Goal: Navigation & Orientation: Find specific page/section

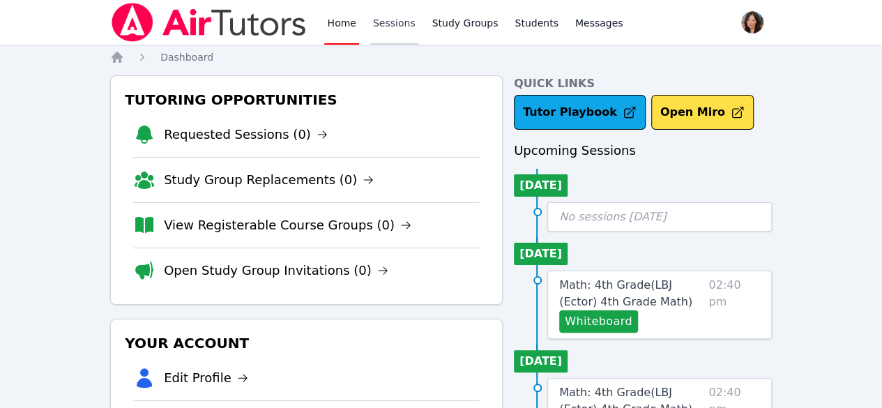
click at [393, 24] on link "Sessions" at bounding box center [394, 22] width 48 height 45
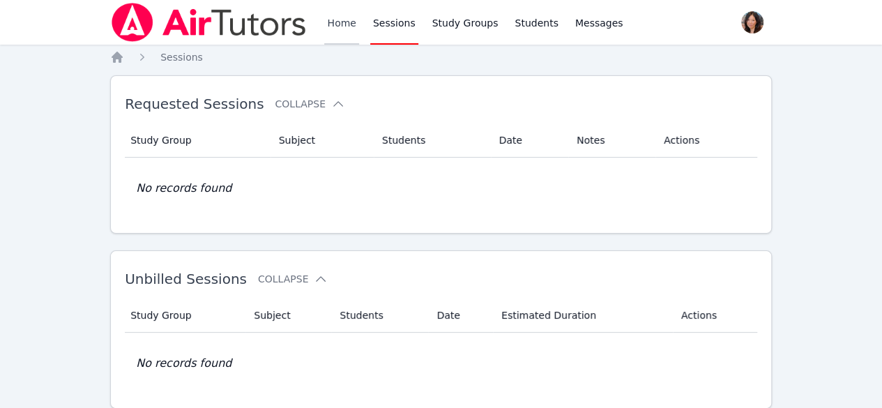
click at [342, 28] on link "Home" at bounding box center [341, 22] width 34 height 45
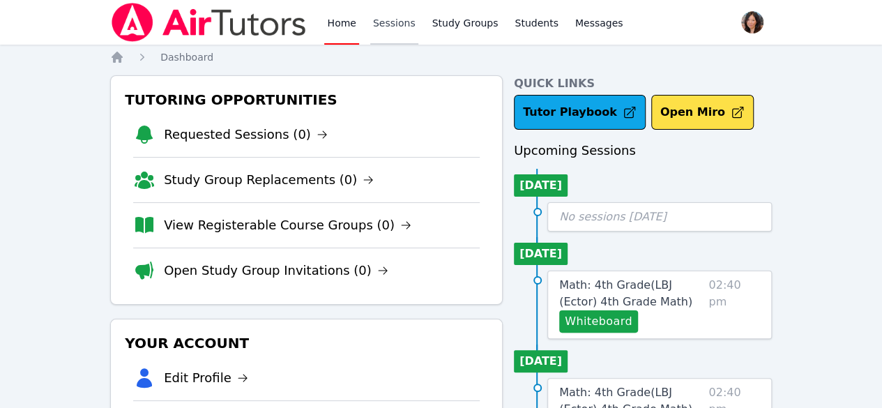
click at [383, 24] on link "Sessions" at bounding box center [394, 22] width 48 height 45
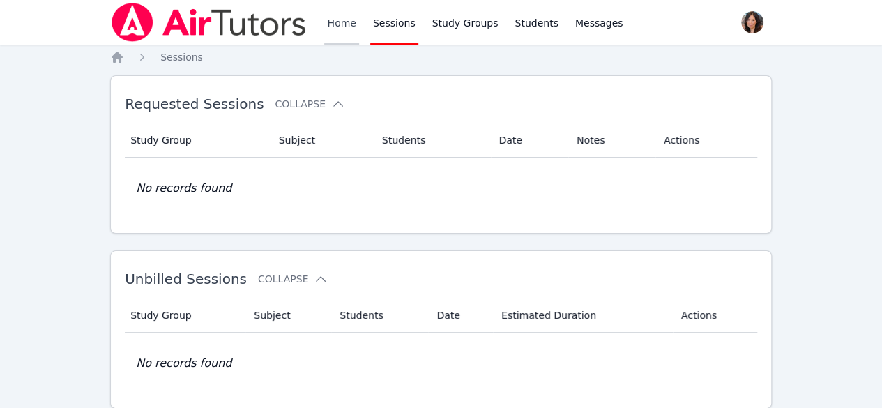
click at [348, 30] on link "Home" at bounding box center [341, 22] width 34 height 45
